Goal: Task Accomplishment & Management: Manage account settings

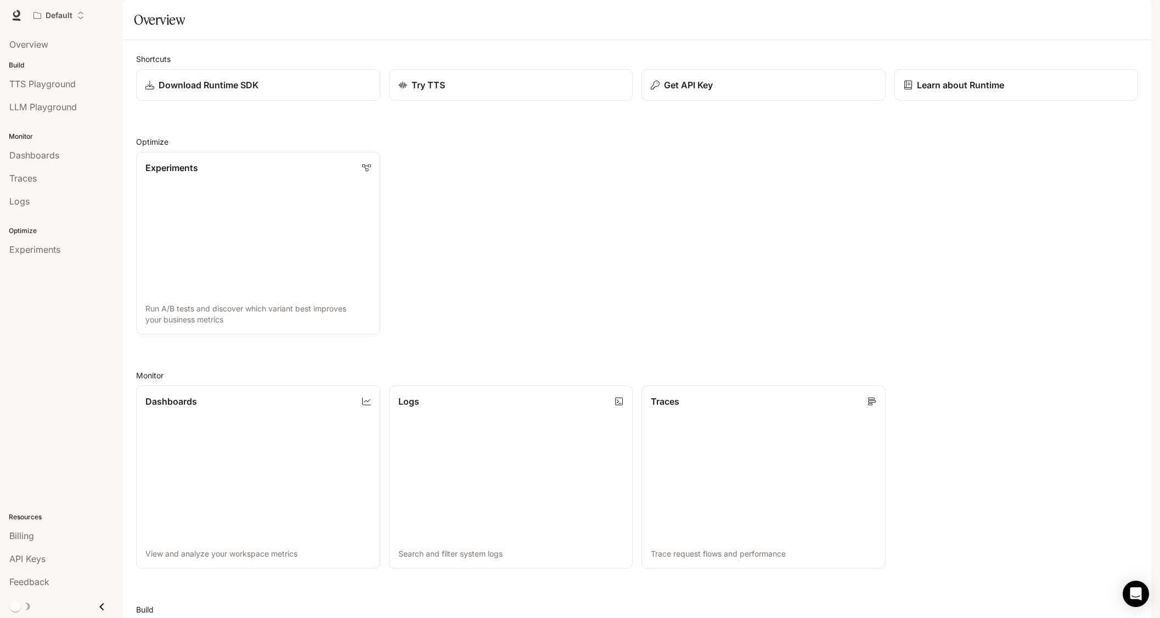
click at [1133, 15] on icon "button" at bounding box center [1136, 15] width 9 height 9
click at [1052, 198] on span "Sign out" at bounding box center [1066, 203] width 144 height 11
